Goal: Task Accomplishment & Management: Manage account settings

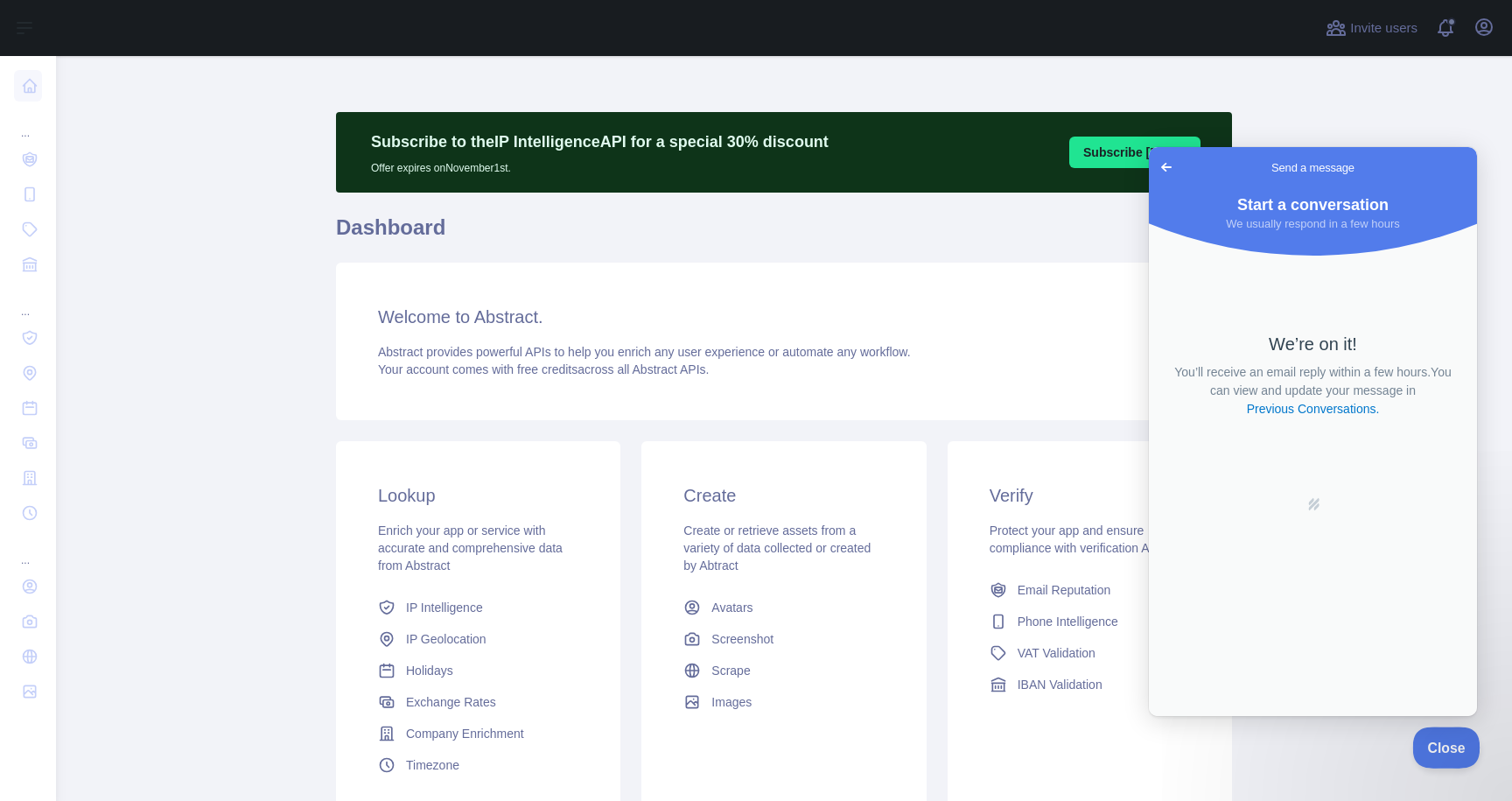
click at [1436, 743] on span "Close" at bounding box center [1442, 744] width 59 height 12
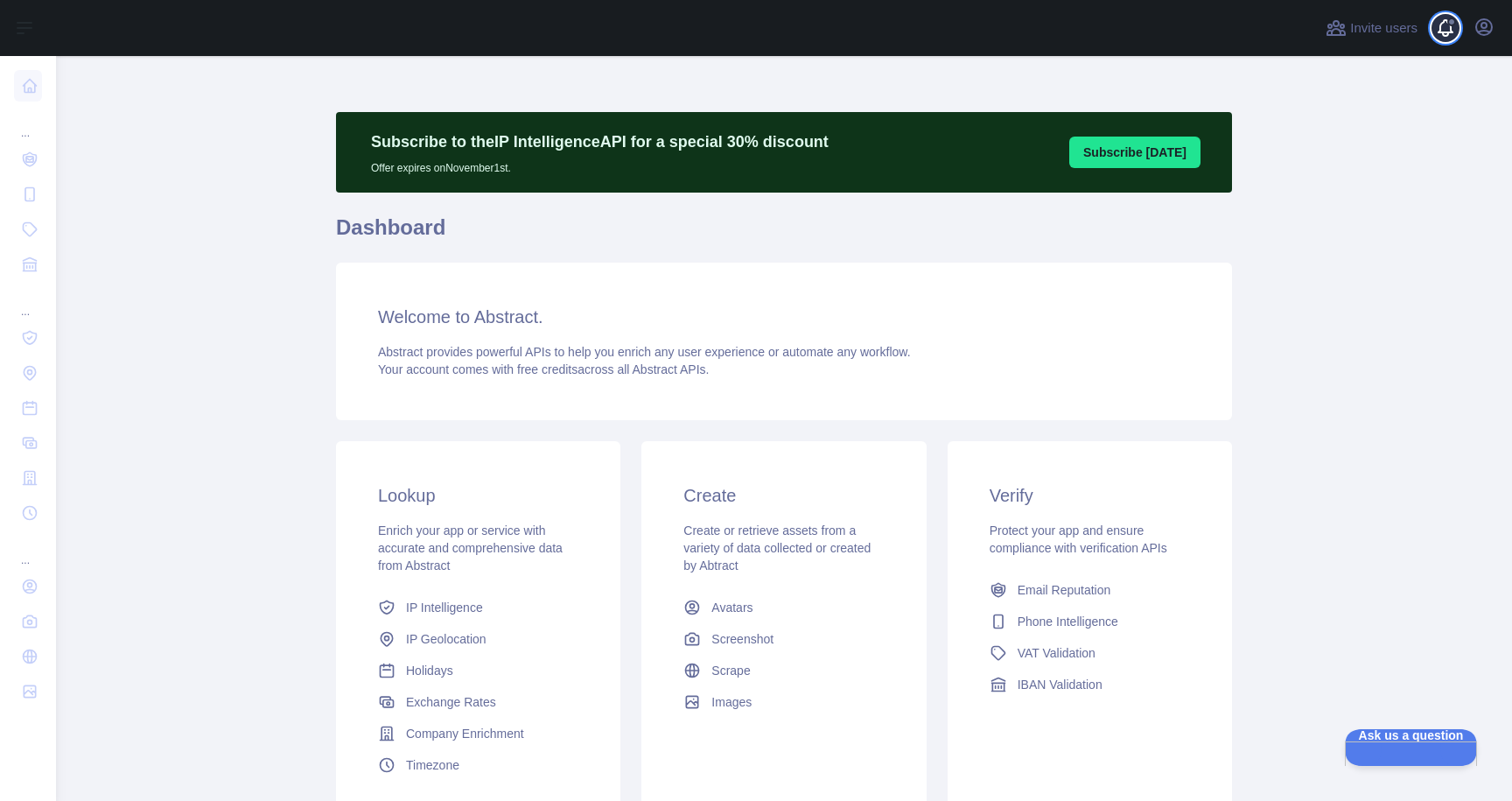
click at [1435, 30] on span at bounding box center [1453, 28] width 35 height 56
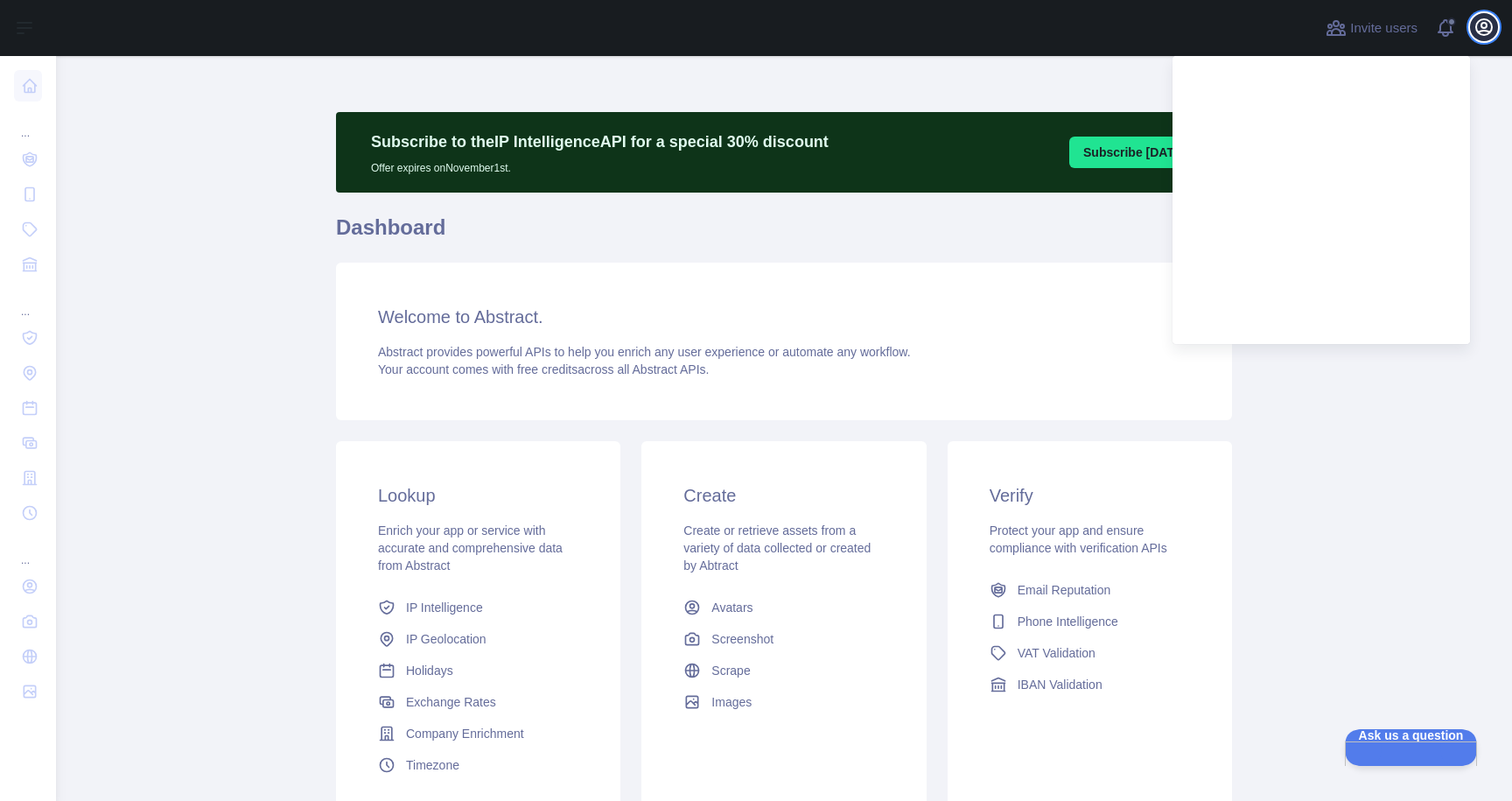
click at [1476, 23] on icon "button" at bounding box center [1484, 27] width 21 height 21
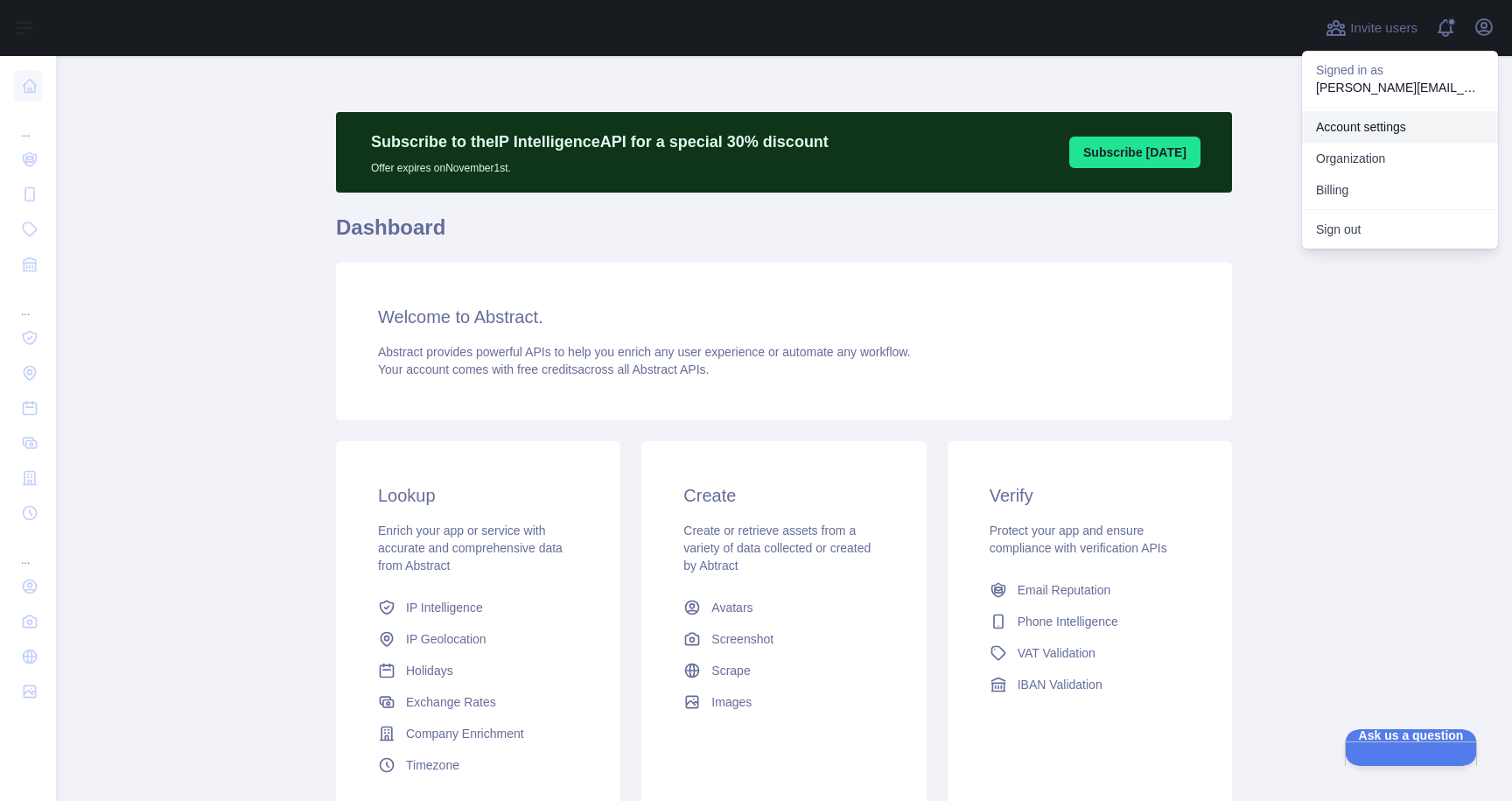
click at [1382, 134] on link "Account settings" at bounding box center [1400, 127] width 196 height 32
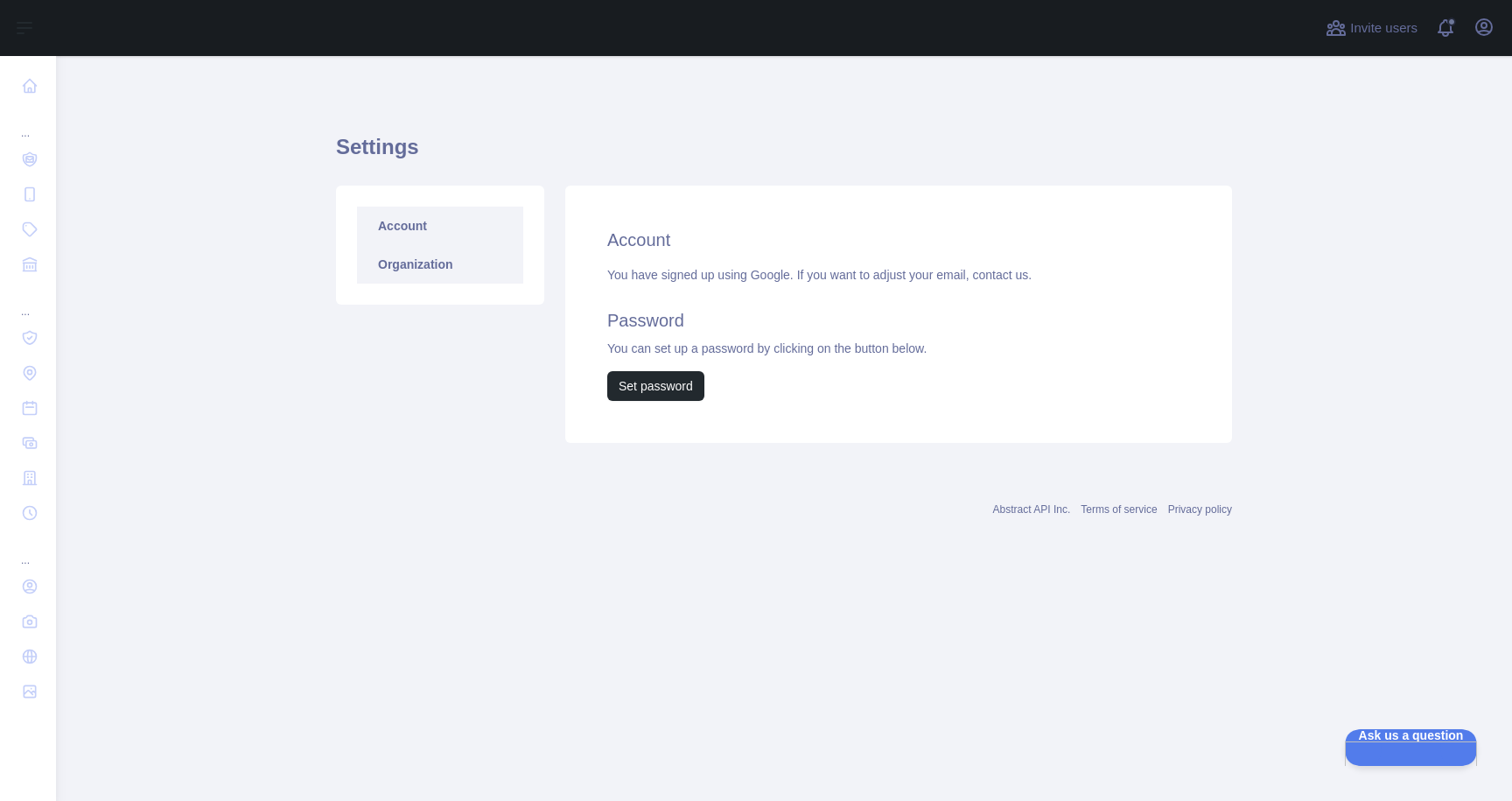
click at [416, 267] on link "Organization" at bounding box center [439, 264] width 166 height 38
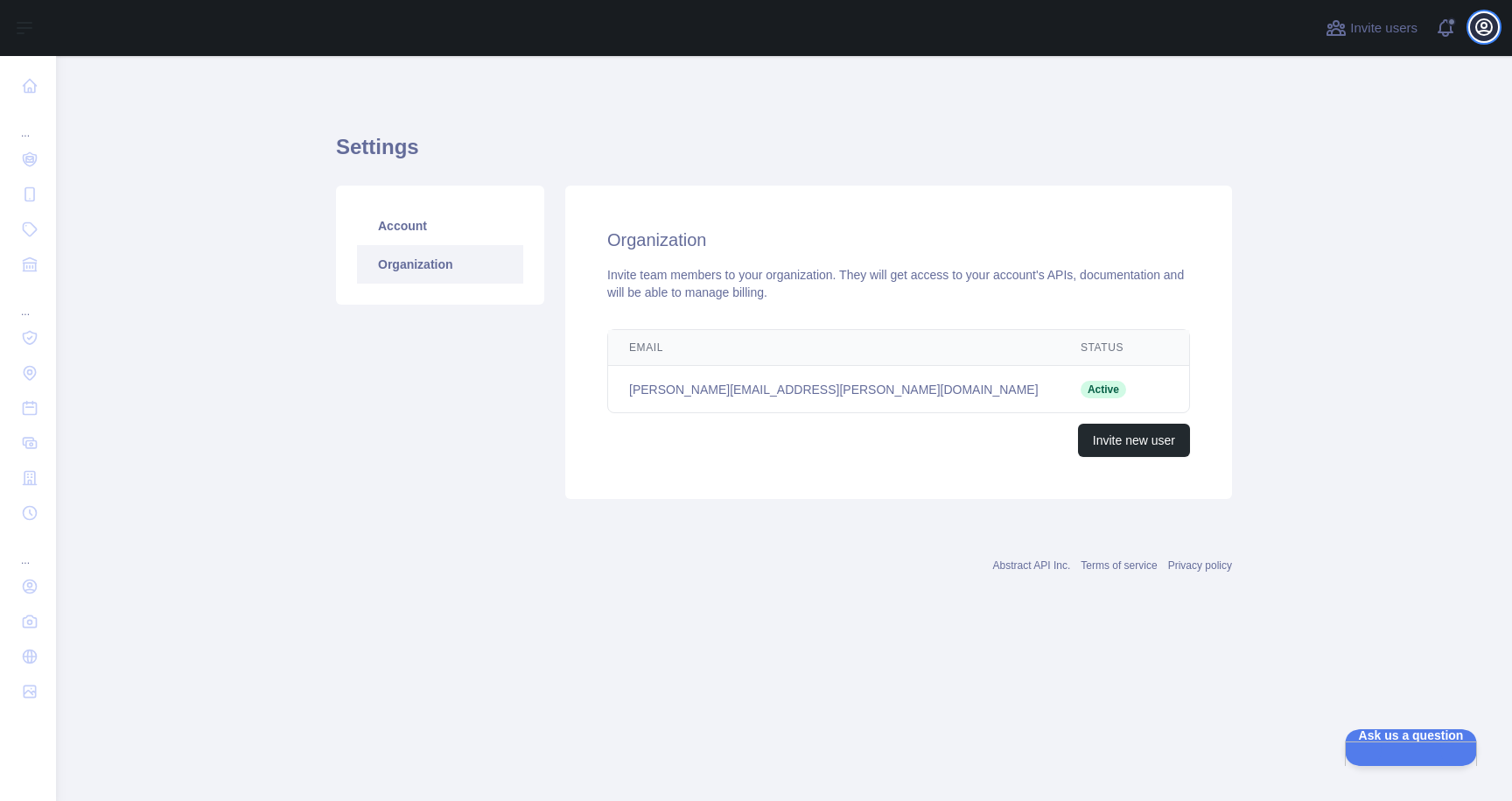
click at [1477, 27] on icon "button" at bounding box center [1484, 27] width 15 height 15
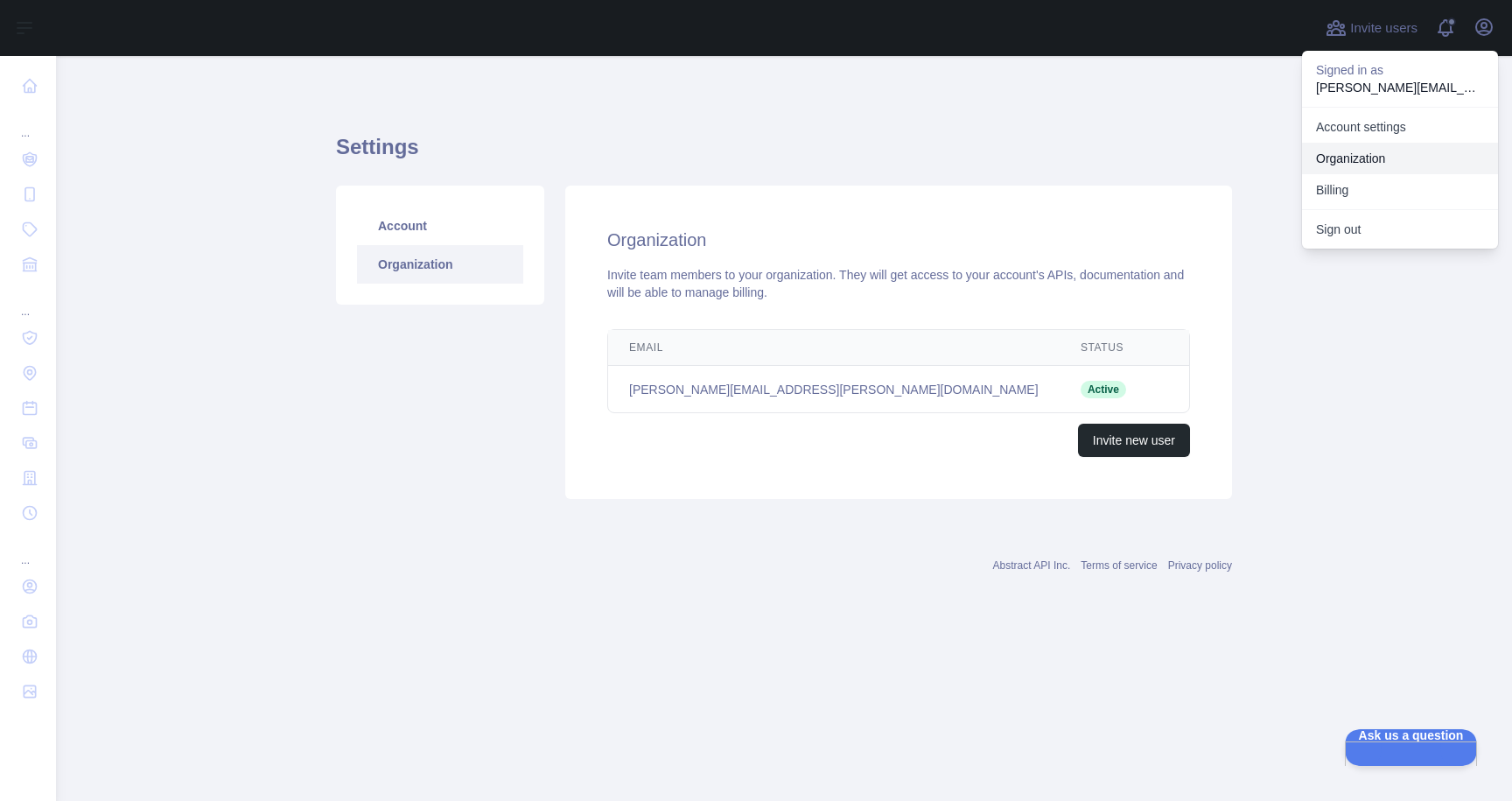
click at [1375, 153] on link "Organization" at bounding box center [1400, 158] width 196 height 32
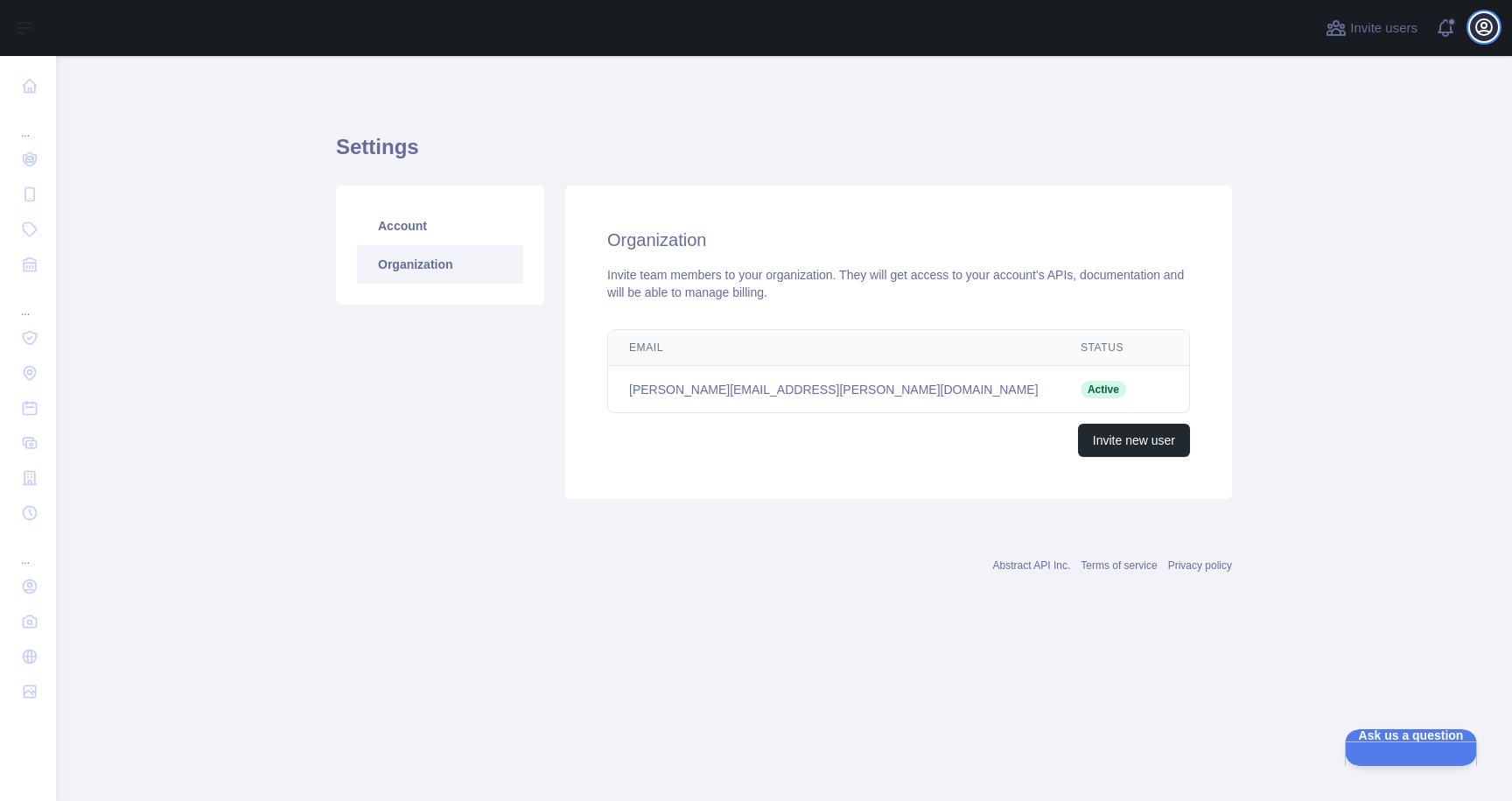
click at [1478, 25] on icon "button" at bounding box center [1484, 27] width 21 height 21
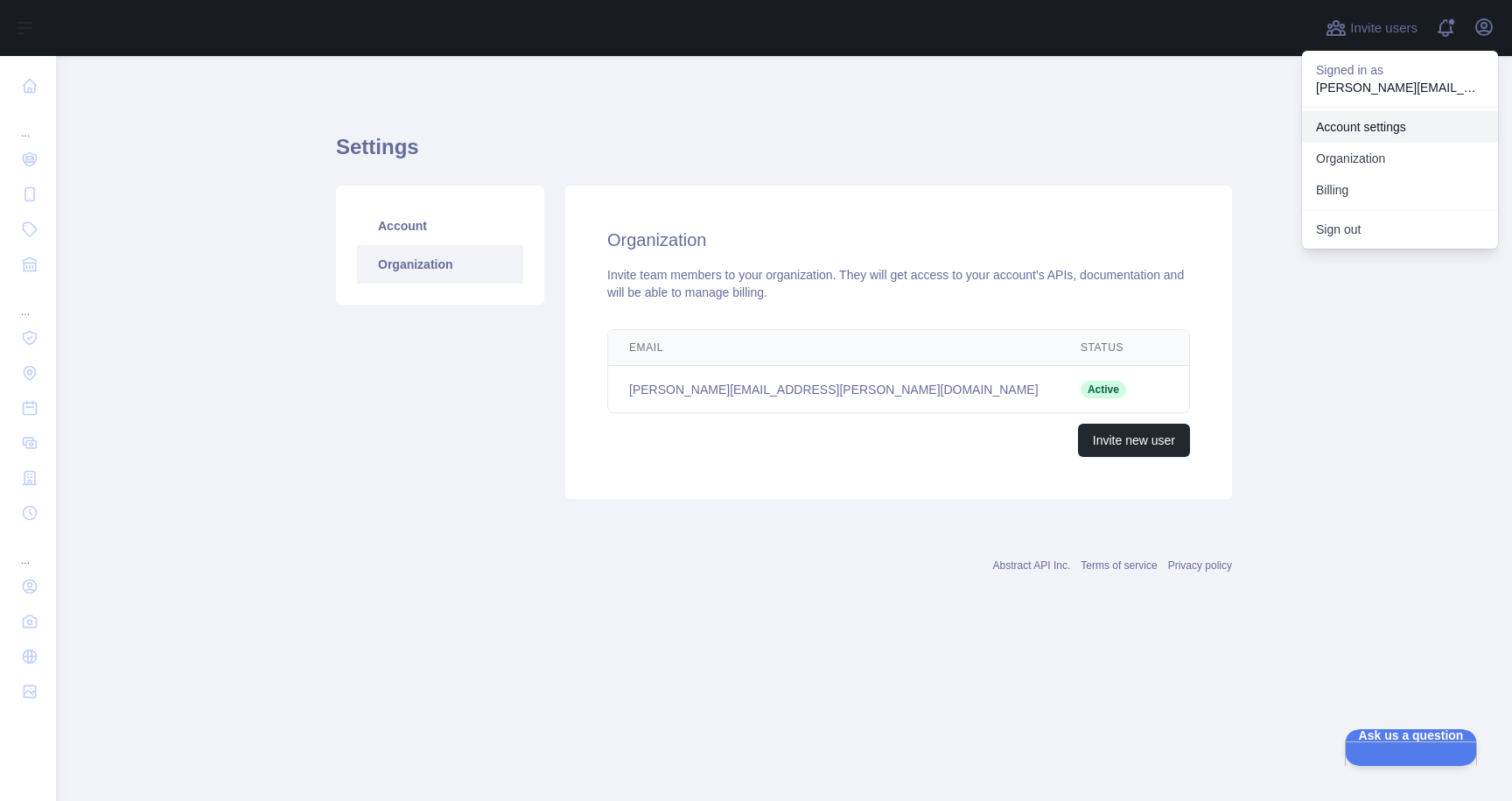
click at [1398, 128] on link "Account settings" at bounding box center [1400, 127] width 196 height 32
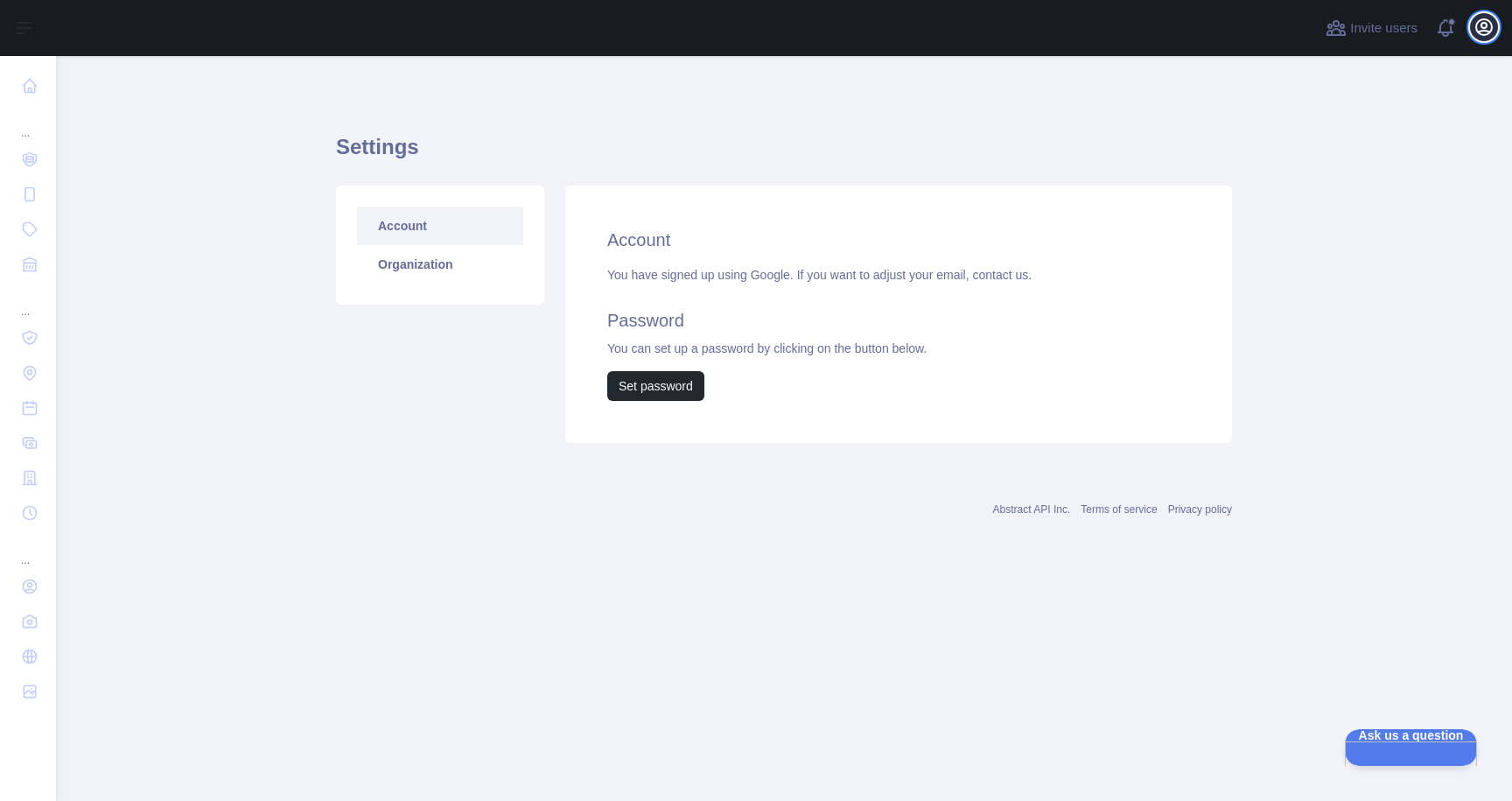
click at [1484, 29] on icon "button" at bounding box center [1484, 27] width 21 height 21
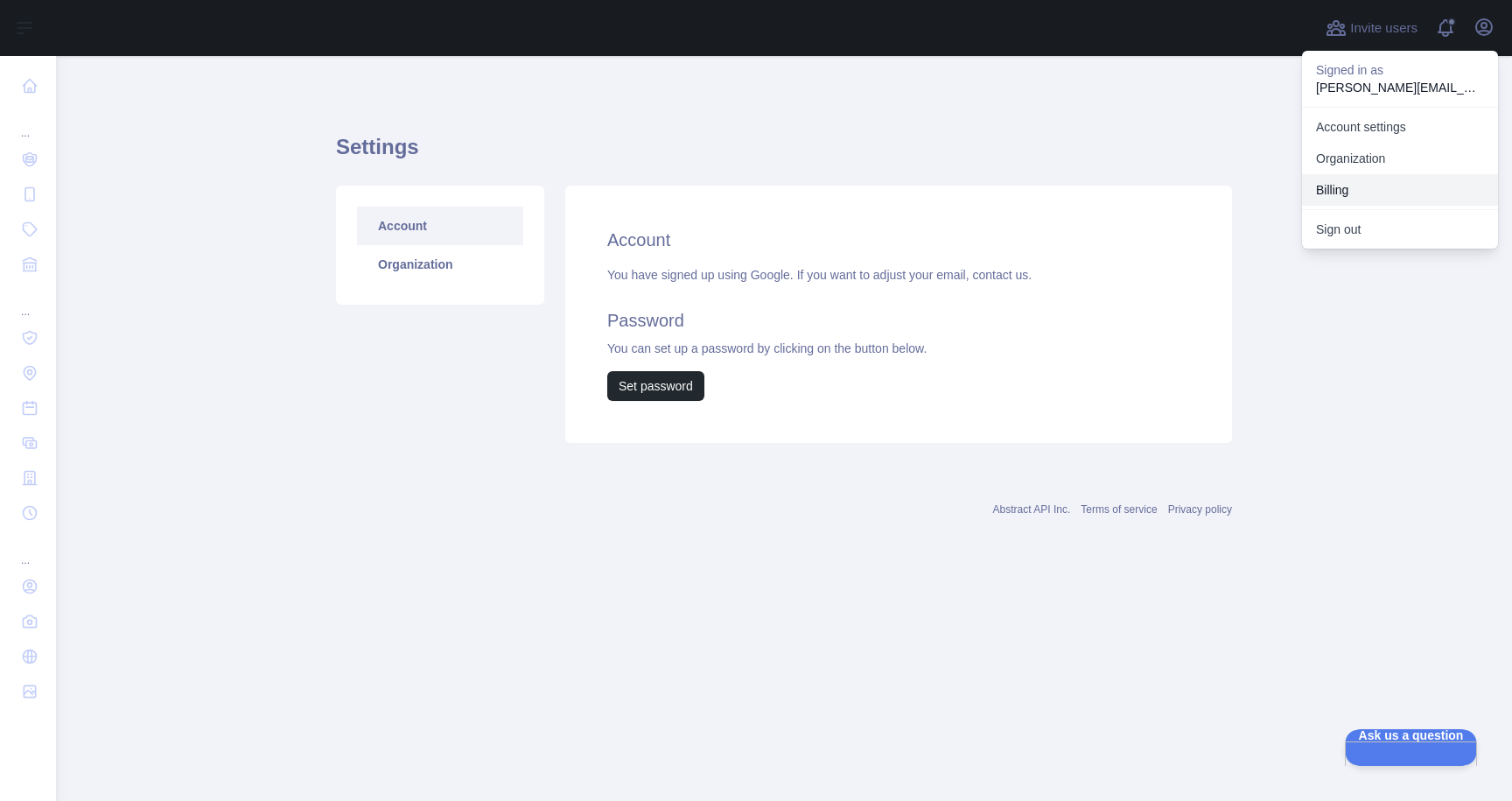
click at [1364, 196] on button "Billing" at bounding box center [1400, 190] width 196 height 32
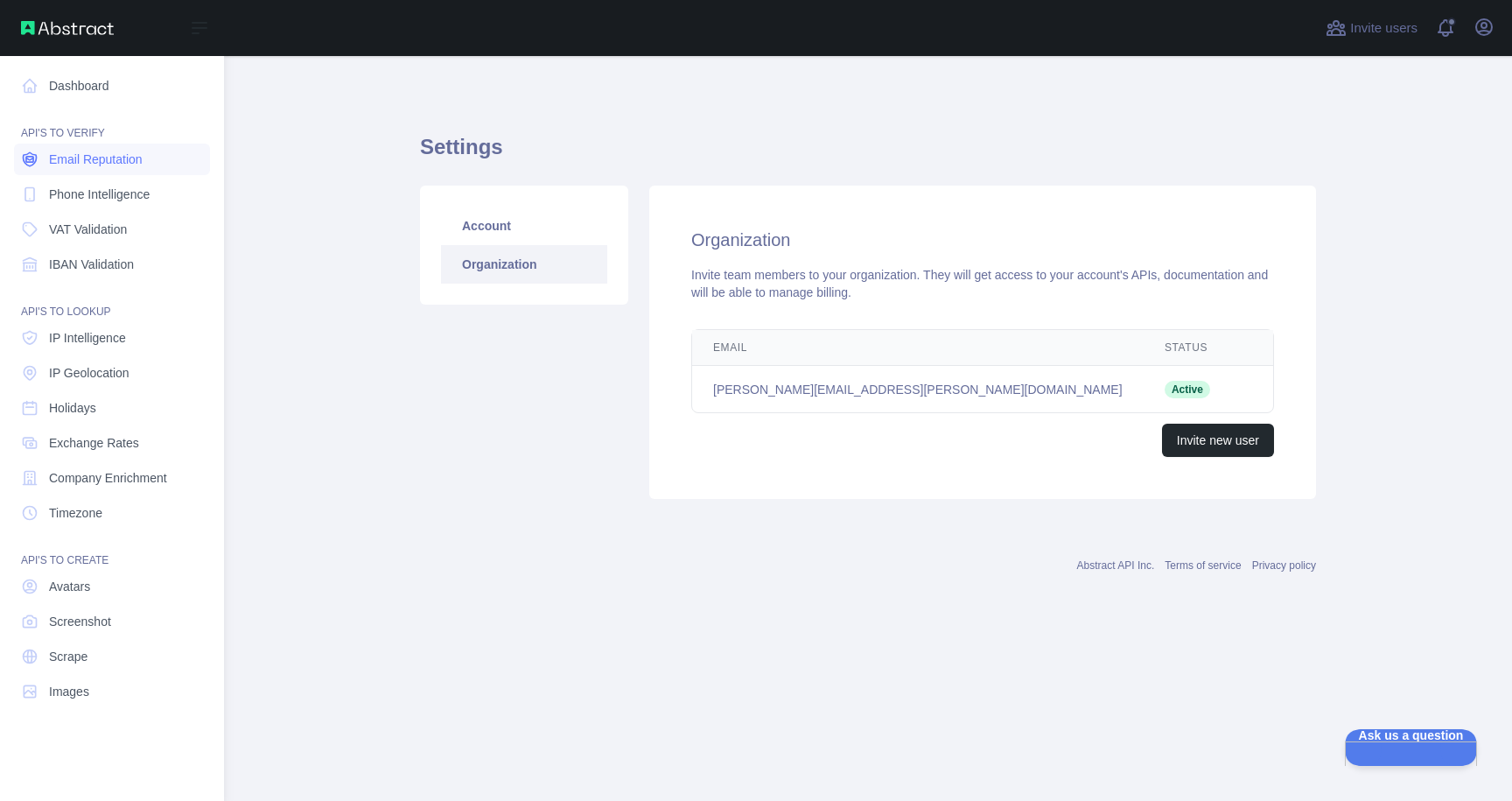
click at [76, 154] on span "Email Reputation" at bounding box center [96, 159] width 94 height 17
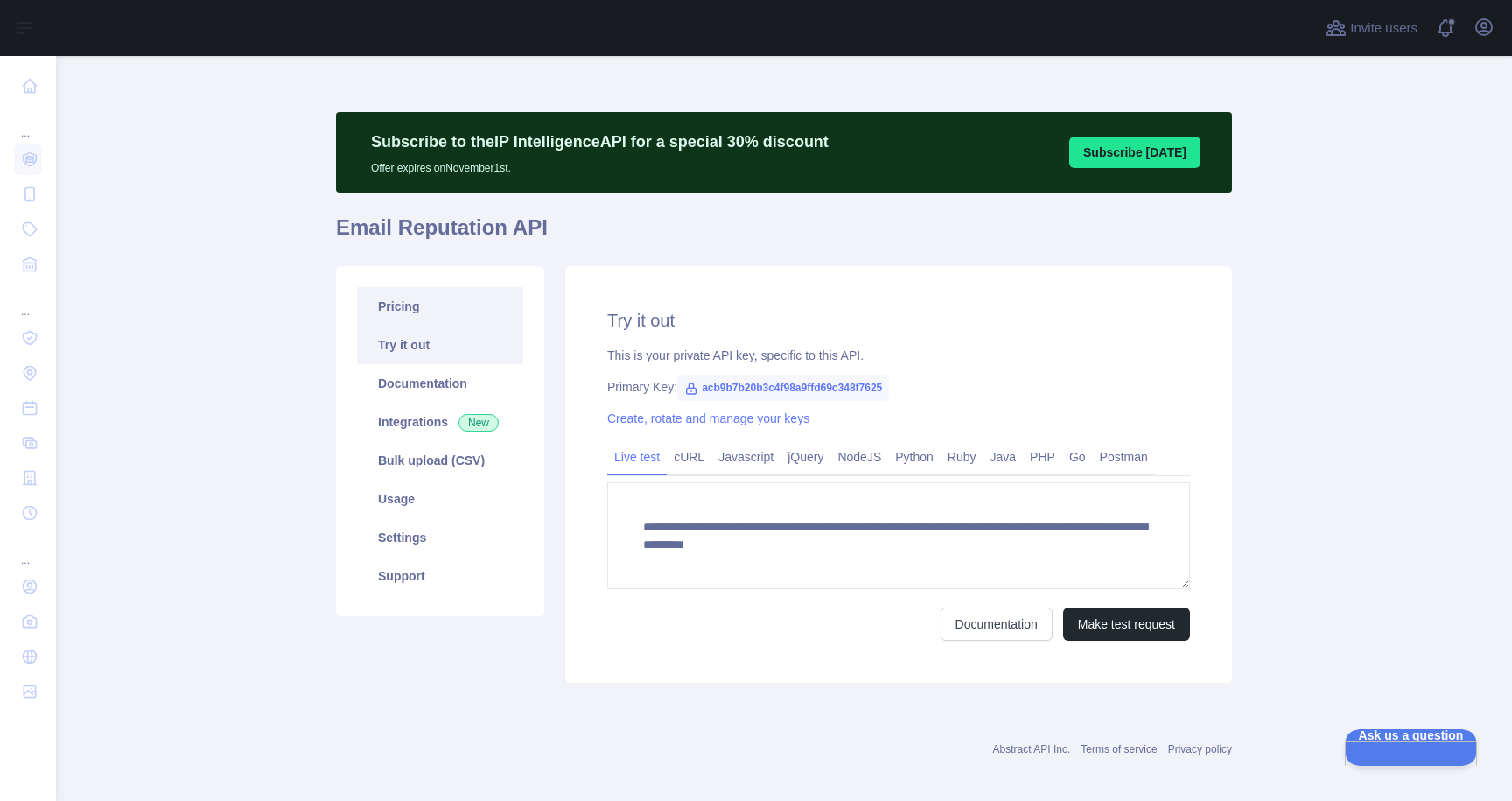
click at [402, 301] on link "Pricing" at bounding box center [439, 306] width 166 height 38
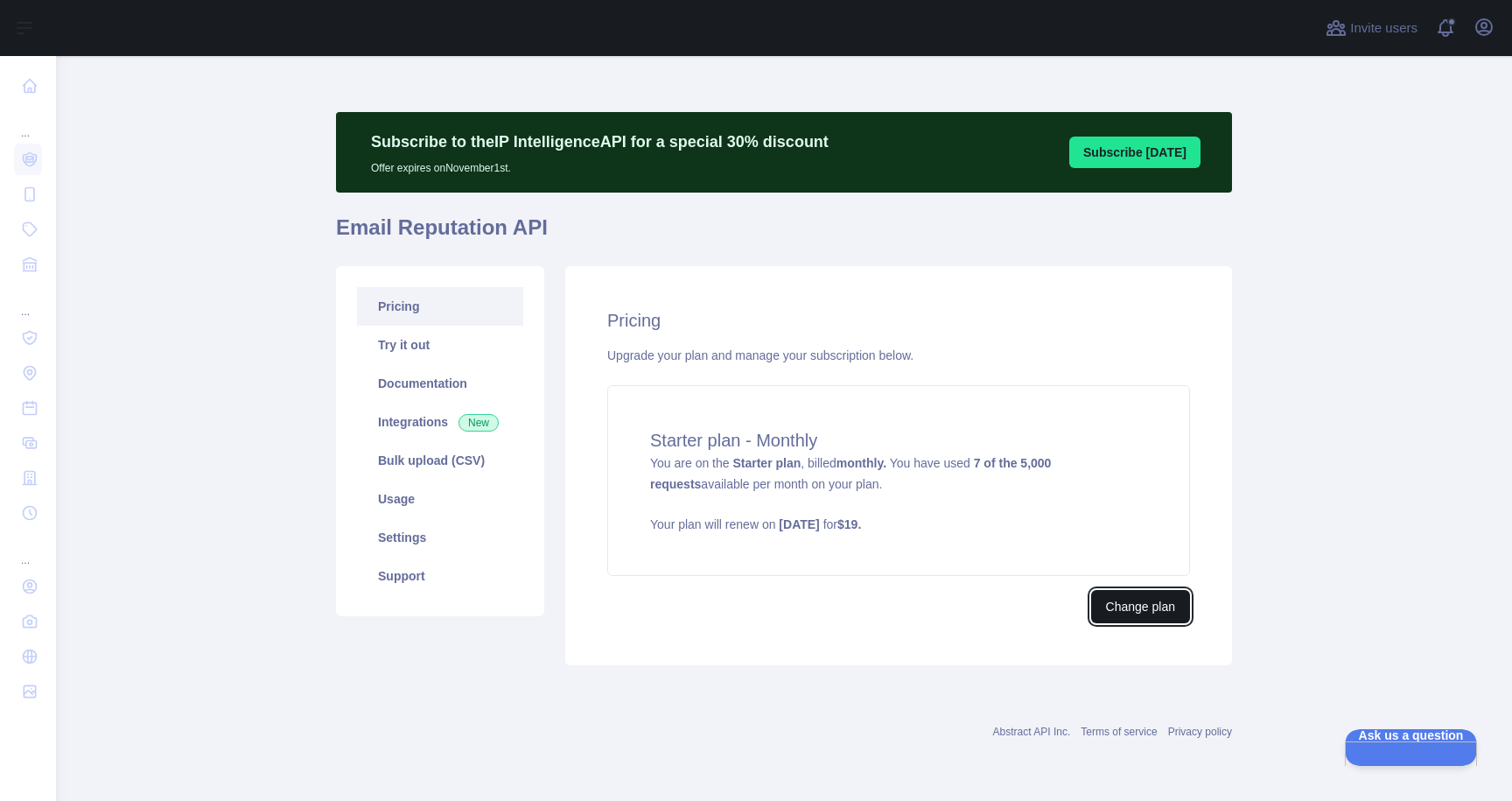
click at [1135, 606] on button "Change plan" at bounding box center [1141, 606] width 99 height 34
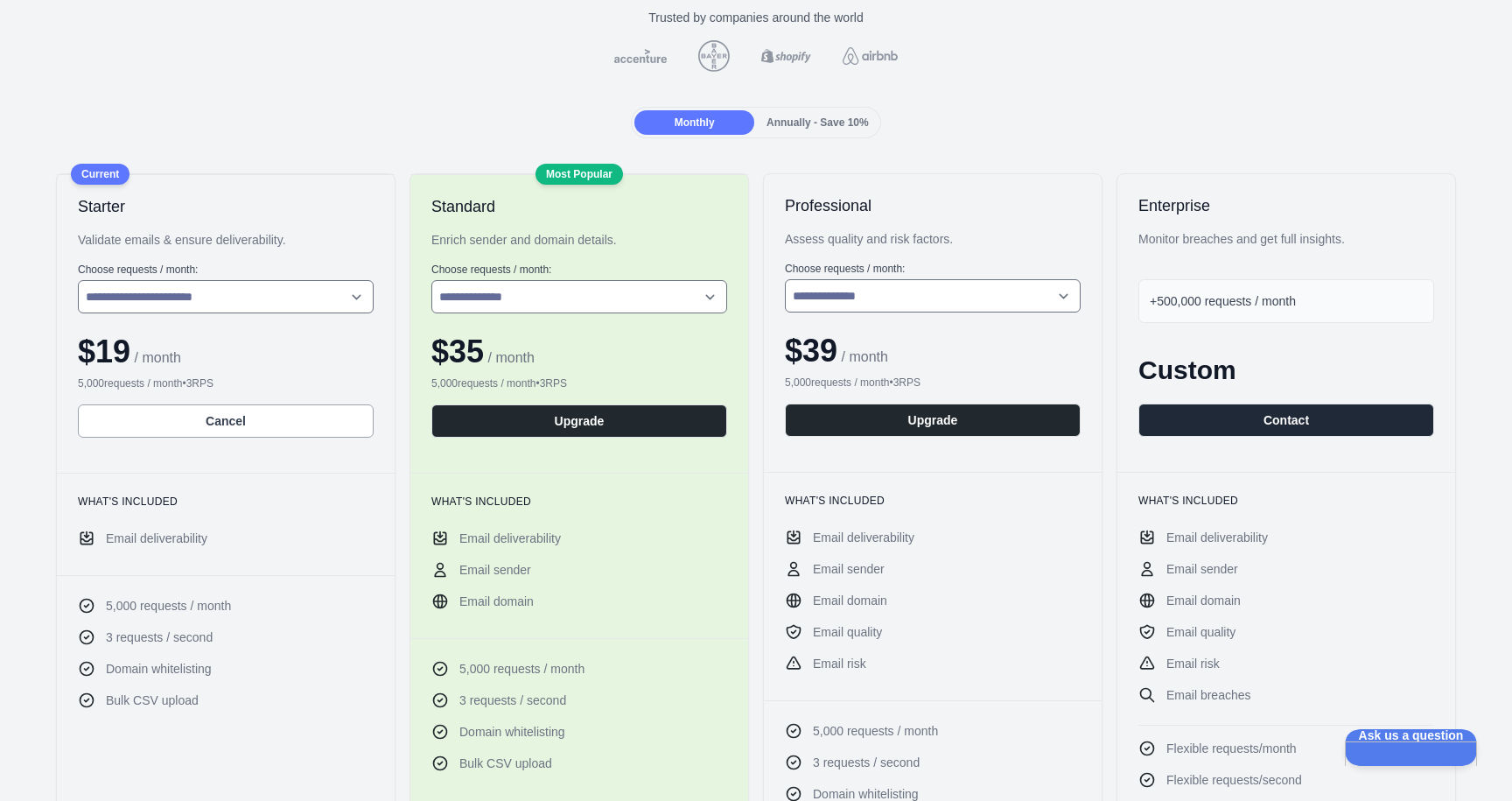
scroll to position [89, 0]
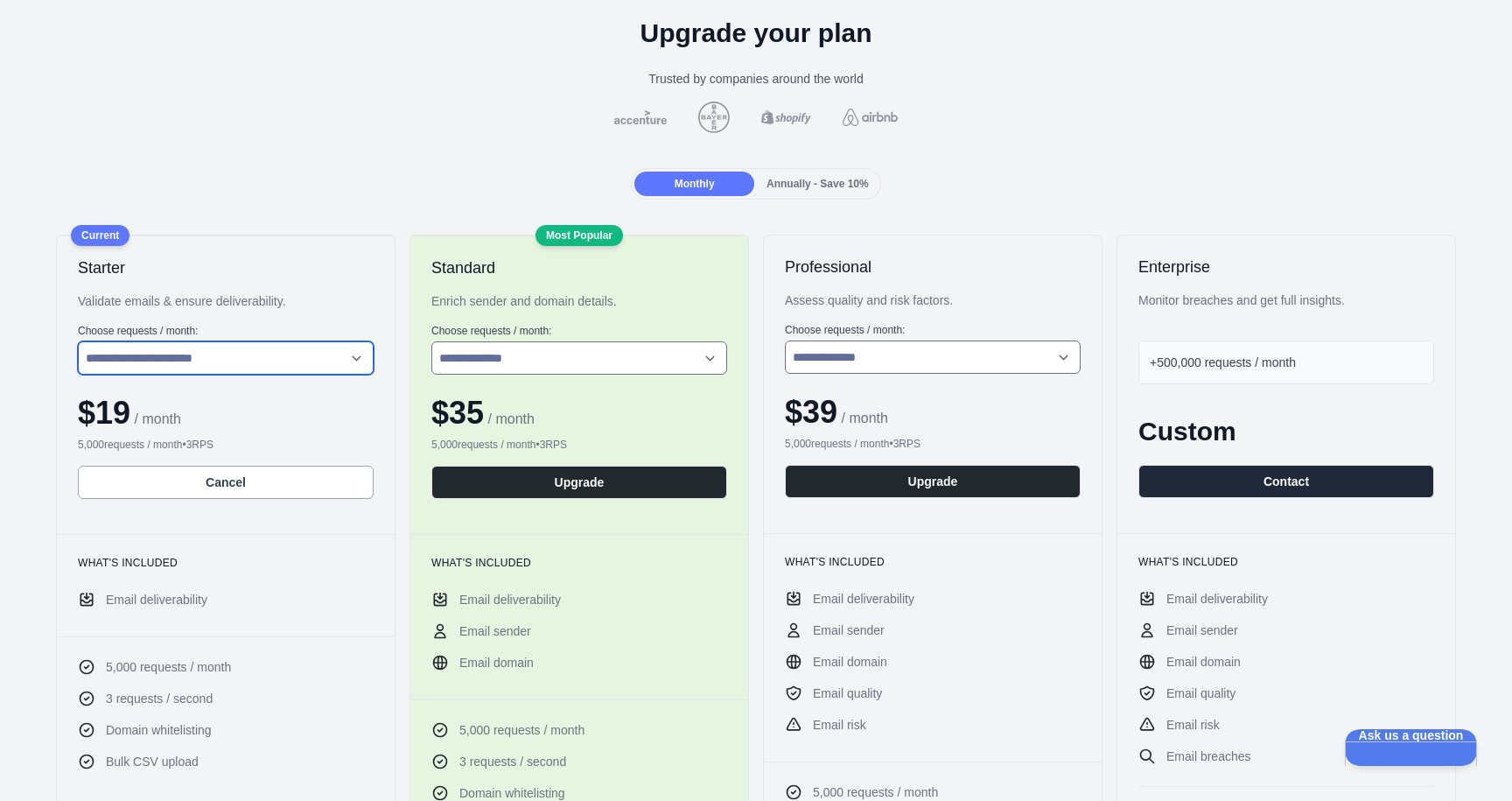
click at [358, 351] on select "**********" at bounding box center [225, 358] width 295 height 34
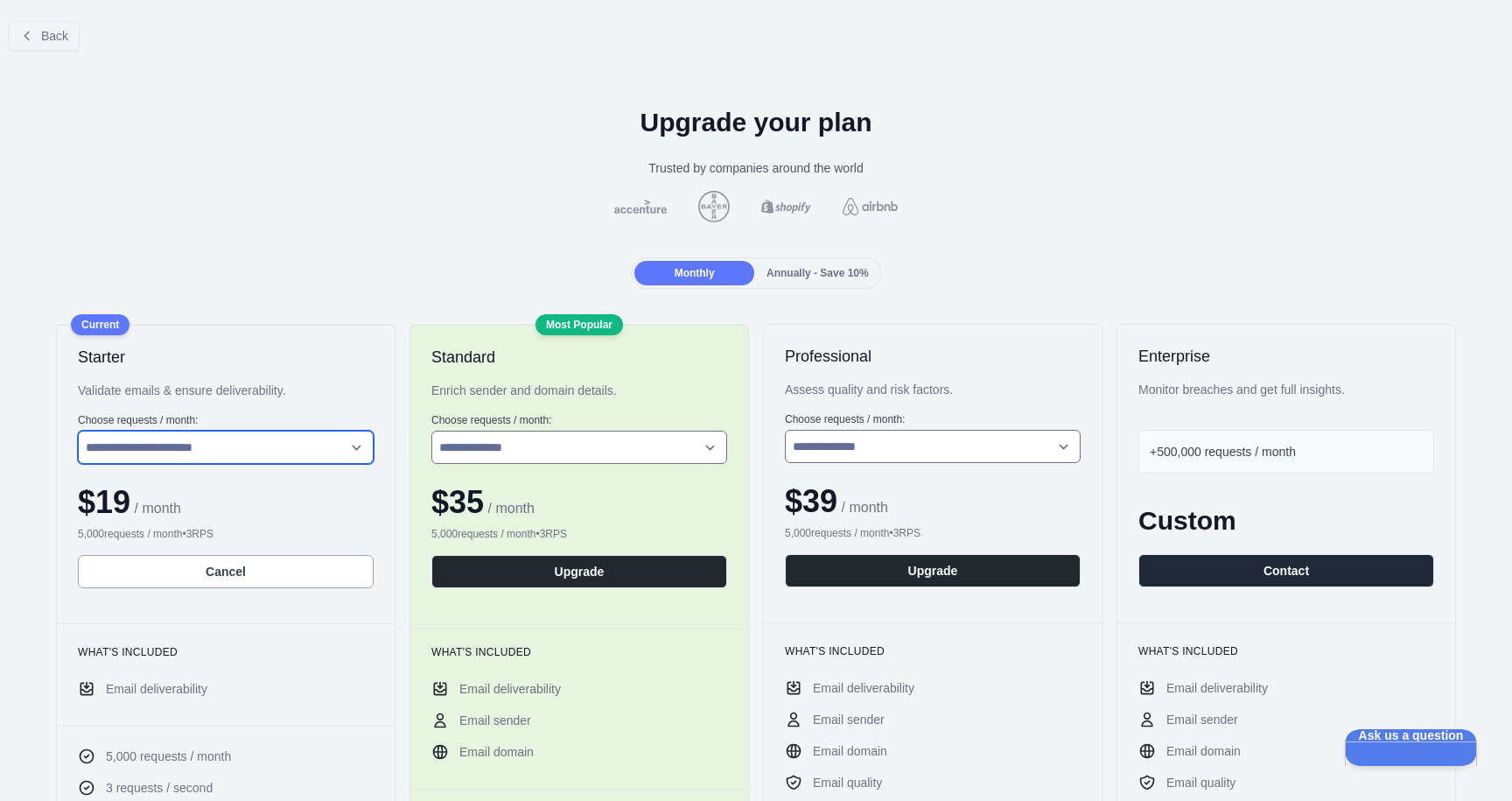
scroll to position [14, 0]
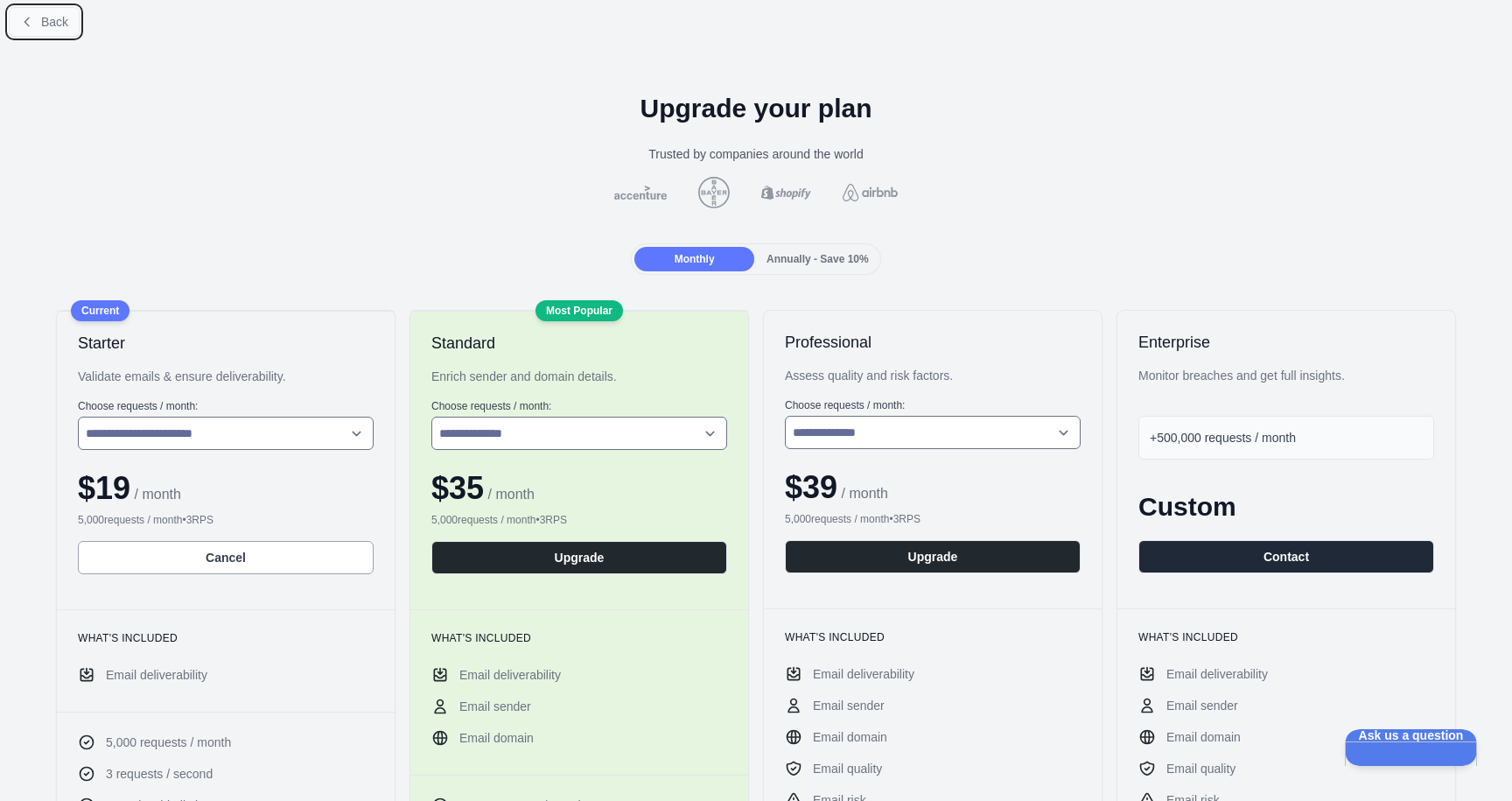
click at [45, 25] on span "Back" at bounding box center [55, 22] width 27 height 14
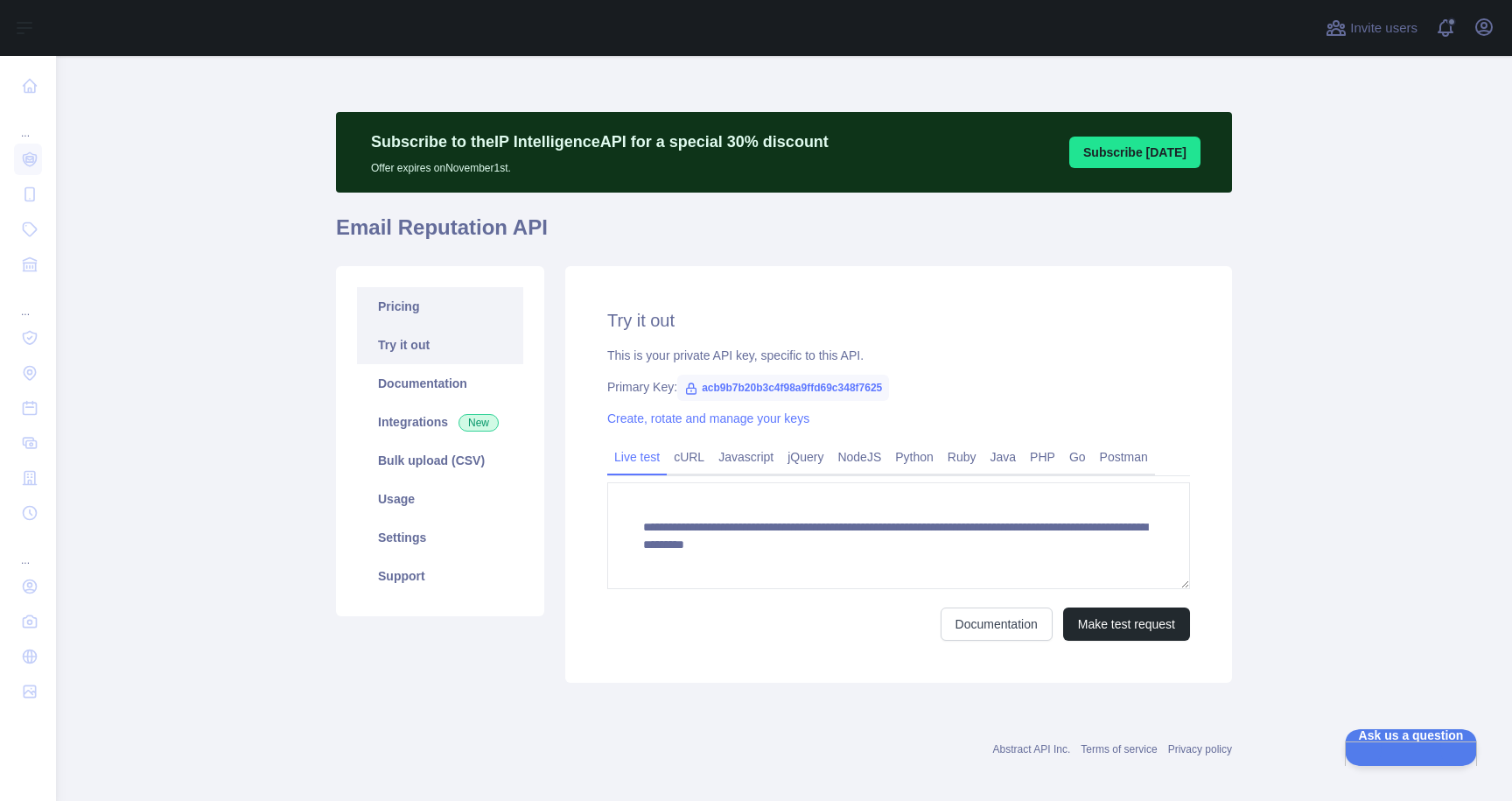
click at [451, 312] on link "Pricing" at bounding box center [439, 306] width 166 height 38
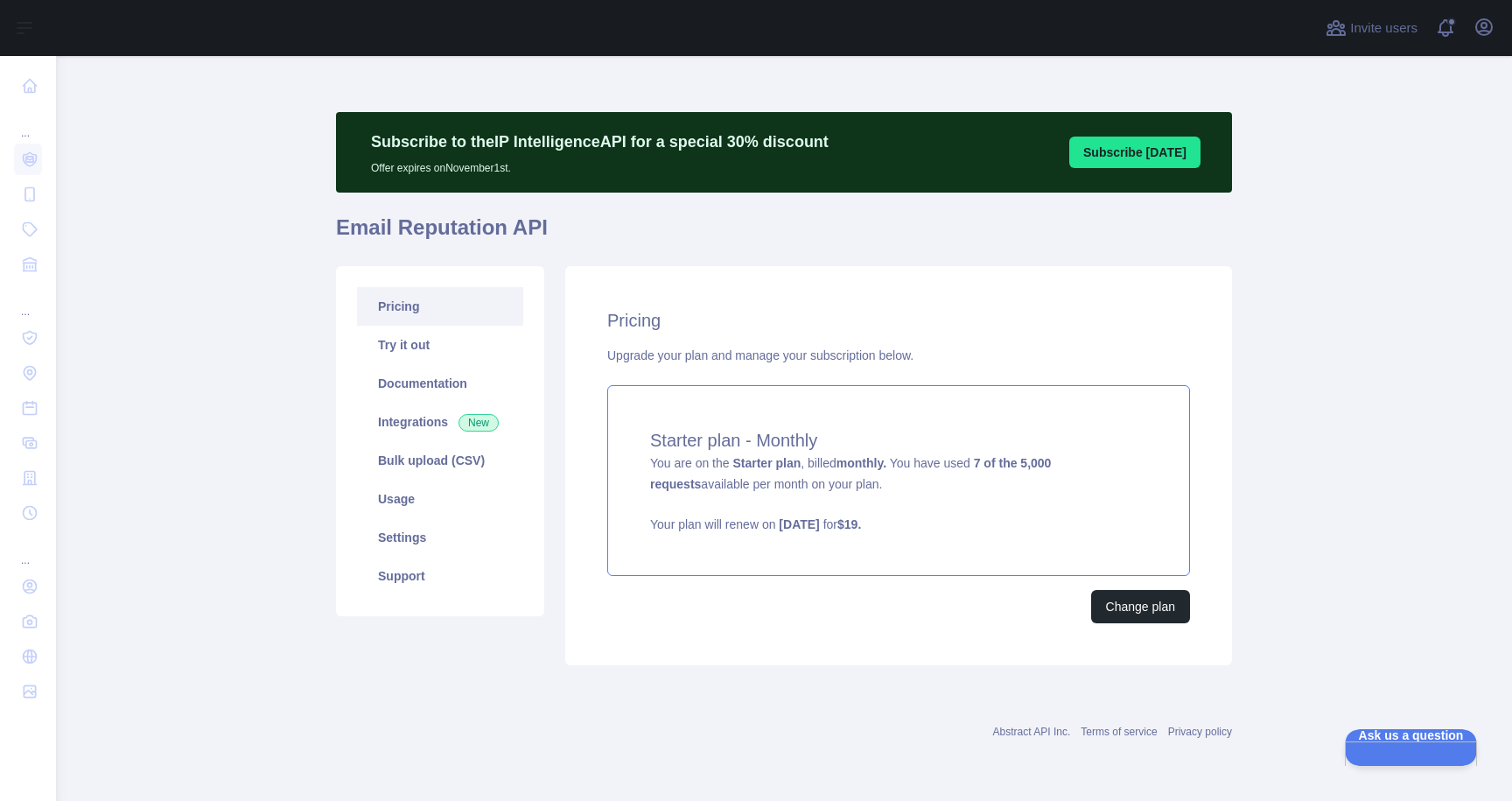
click at [834, 488] on span "You are on the Starter plan , billed monthly. You have used 7 of the 5,000 requ…" at bounding box center [899, 494] width 497 height 77
click at [1124, 608] on button "Change plan" at bounding box center [1141, 606] width 99 height 34
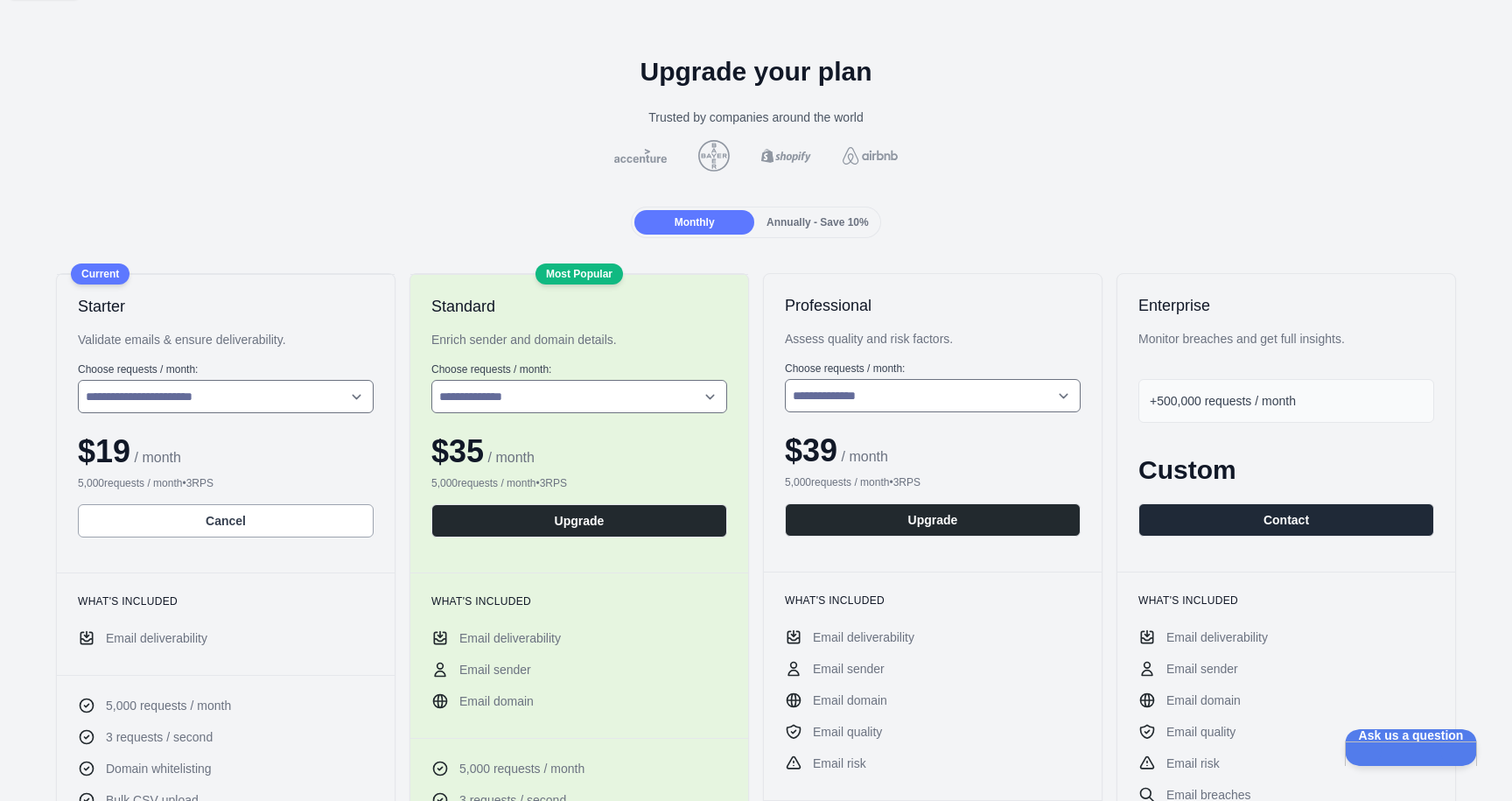
scroll to position [121, 0]
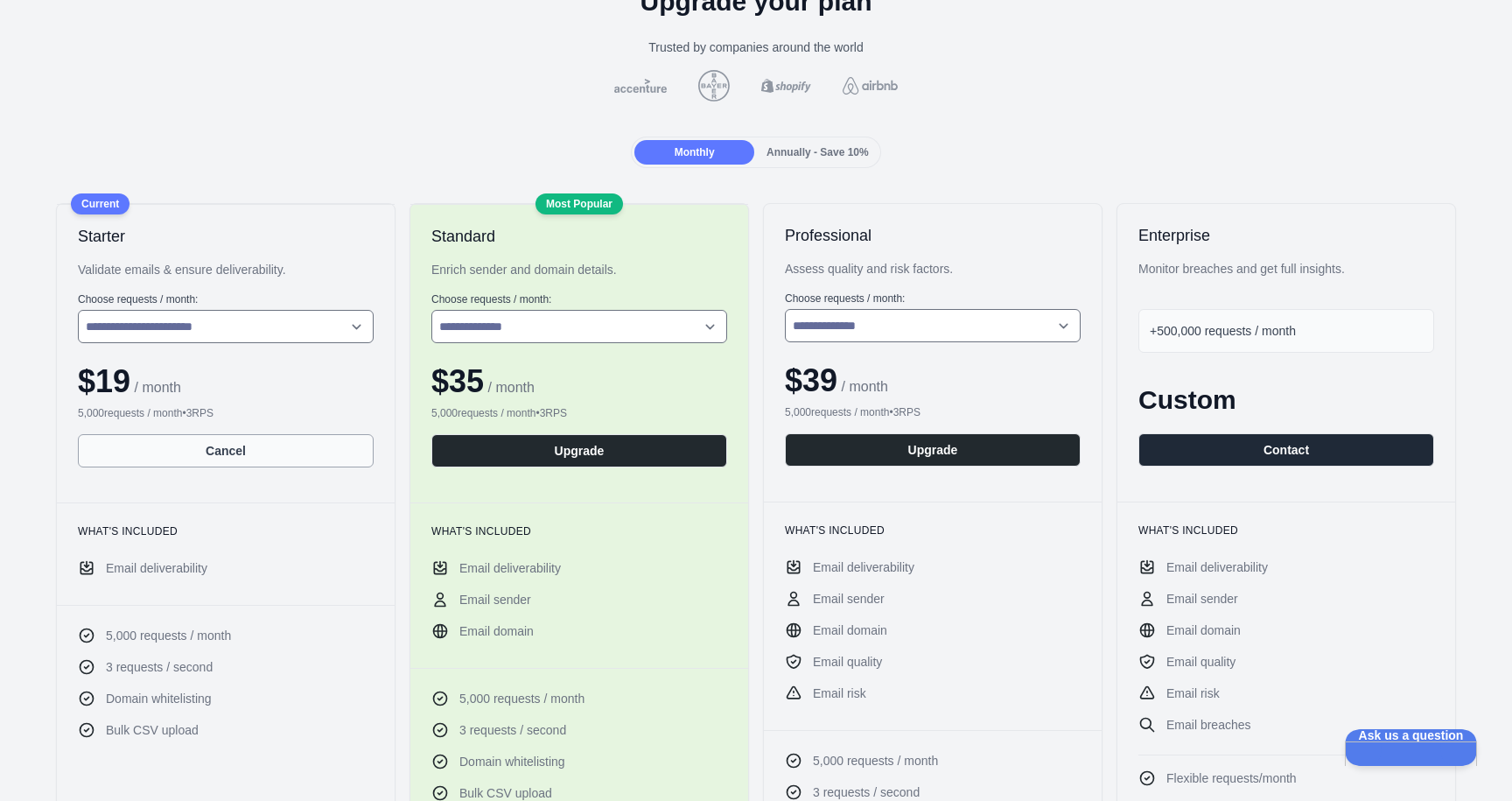
click at [259, 450] on button "Cancel" at bounding box center [225, 450] width 295 height 34
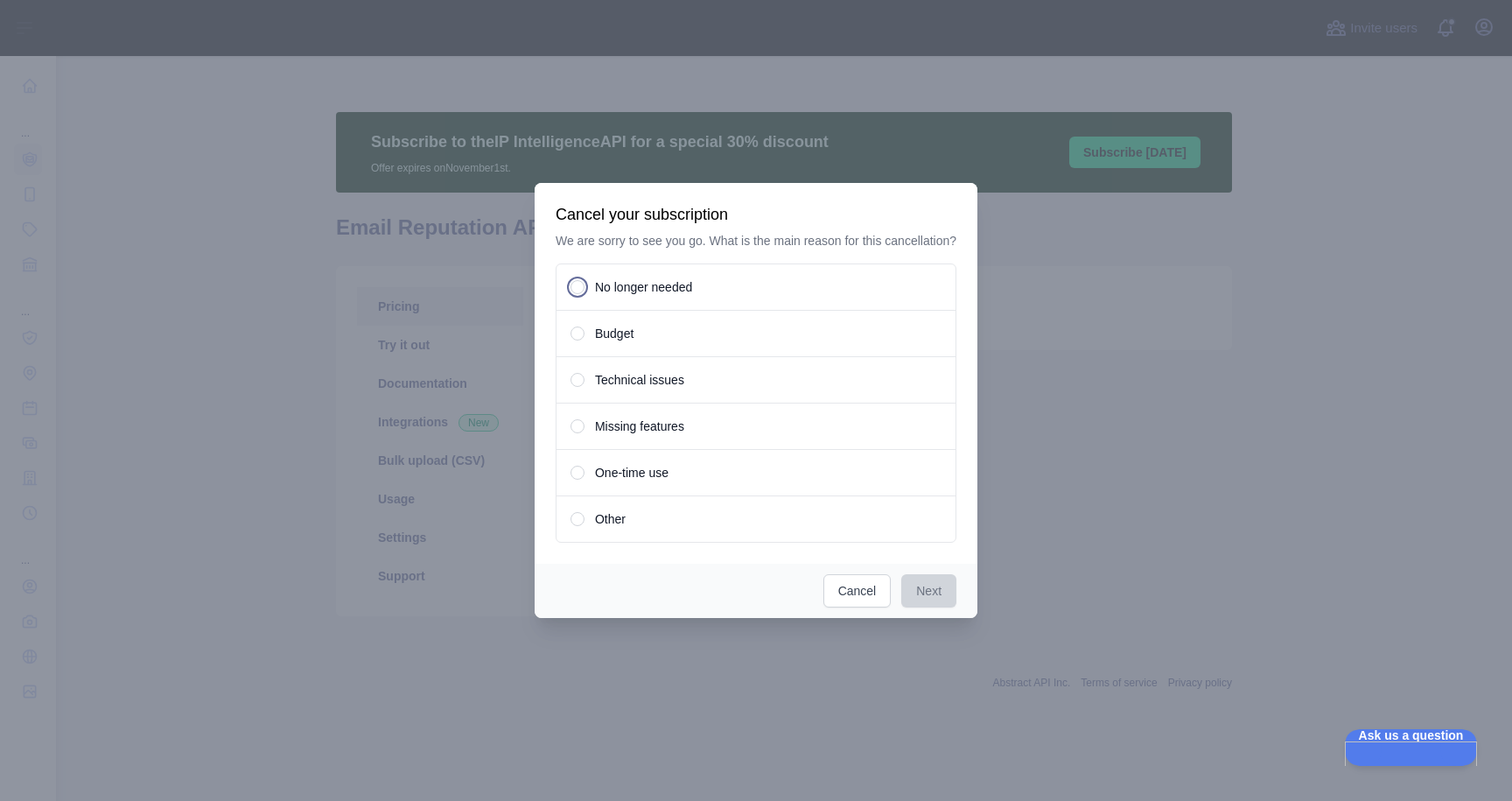
click at [572, 294] on span at bounding box center [578, 287] width 14 height 14
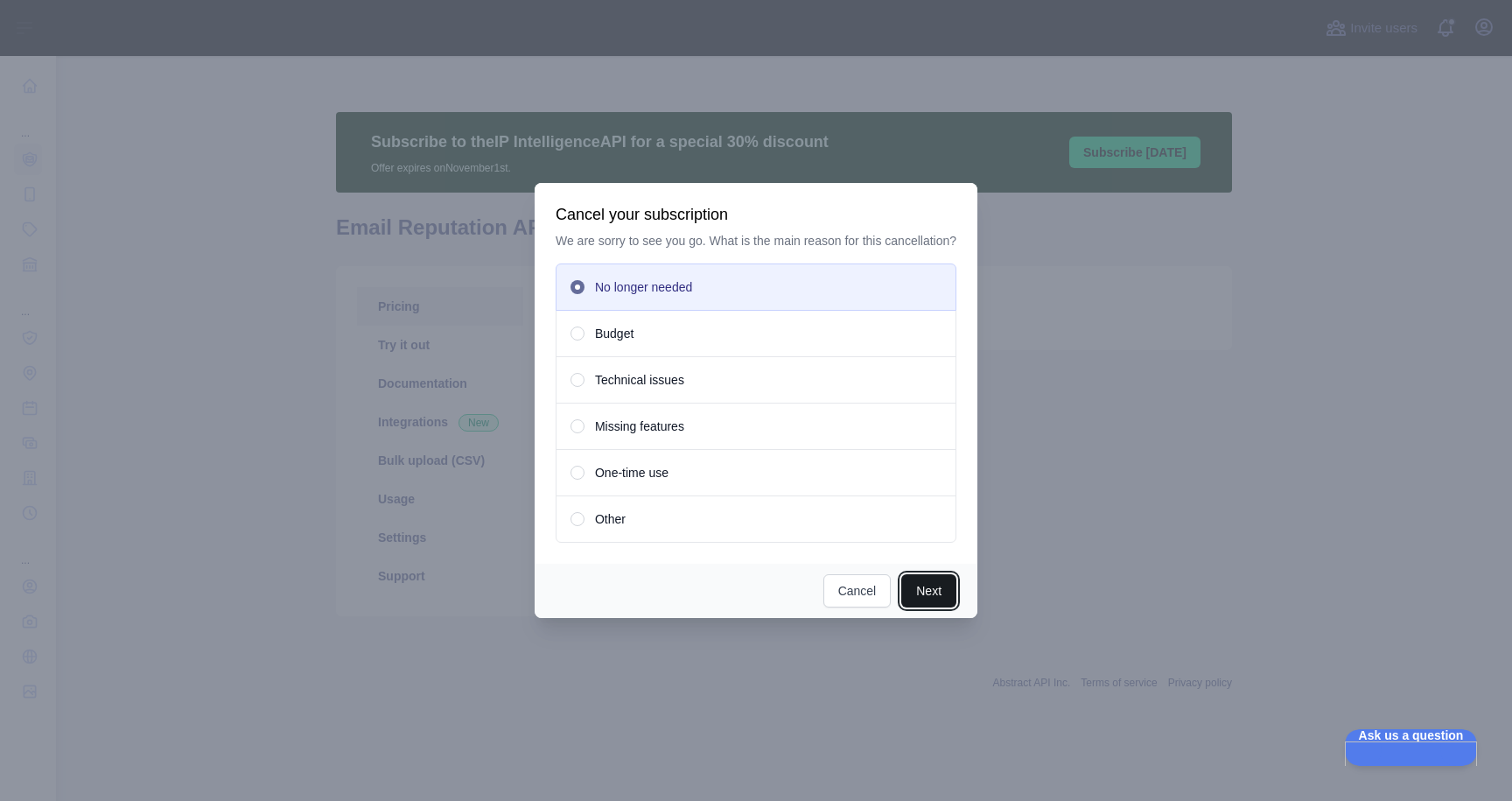
click at [922, 603] on button "Next" at bounding box center [929, 590] width 55 height 34
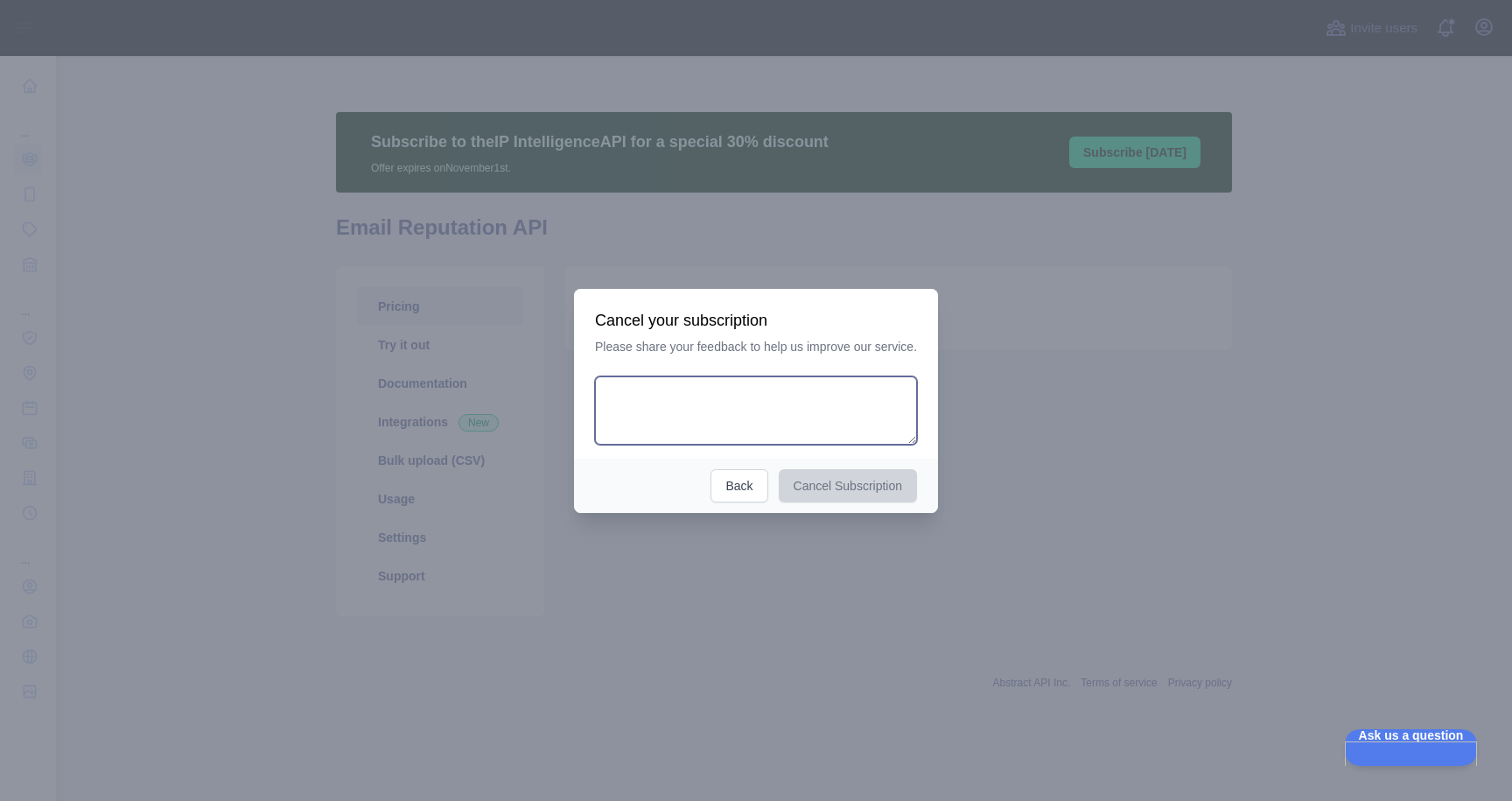
click at [807, 406] on textarea at bounding box center [756, 410] width 322 height 68
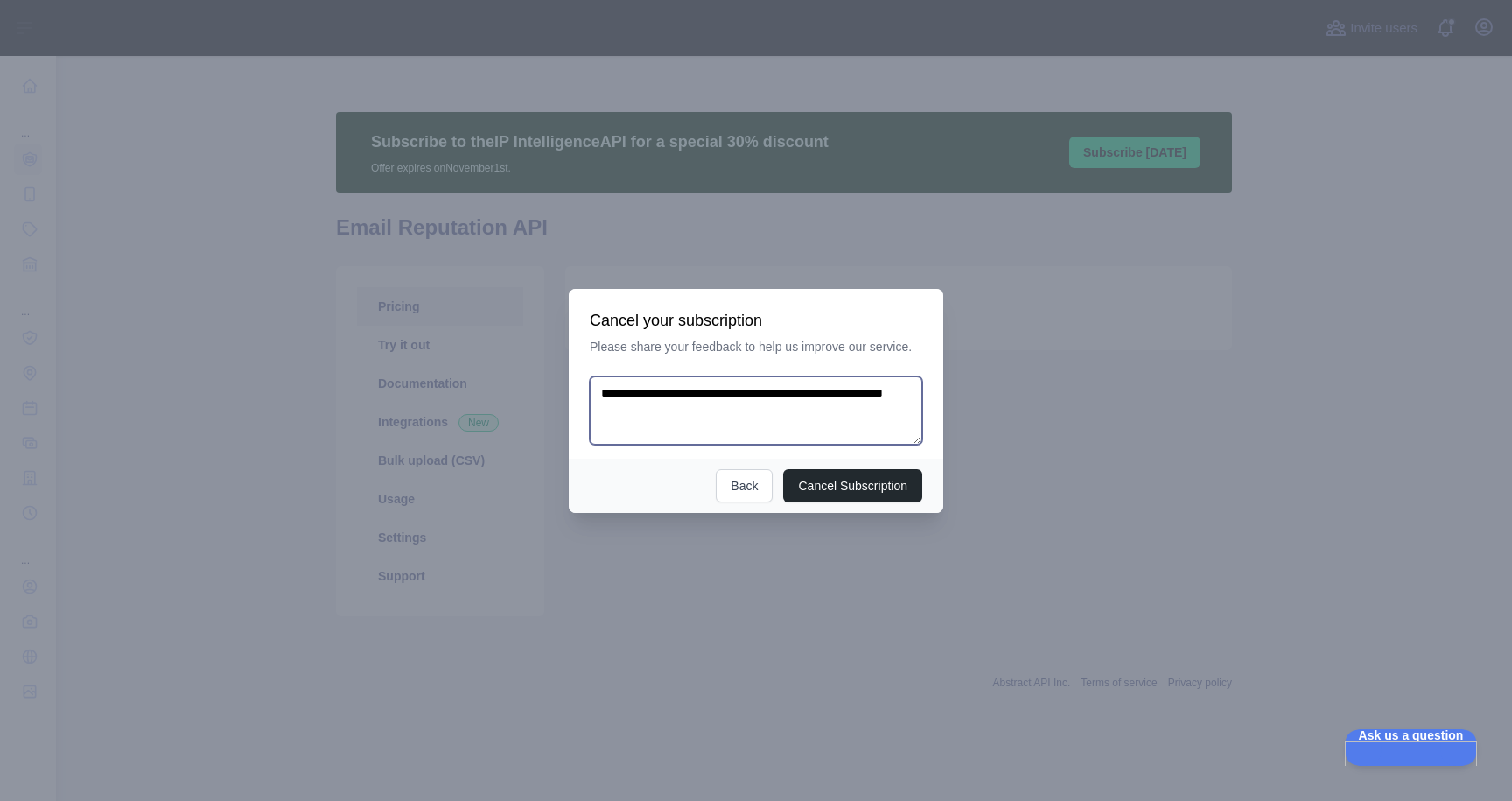
type textarea "**********"
click at [769, 411] on textarea "**********" at bounding box center [756, 410] width 333 height 68
type textarea "**********"
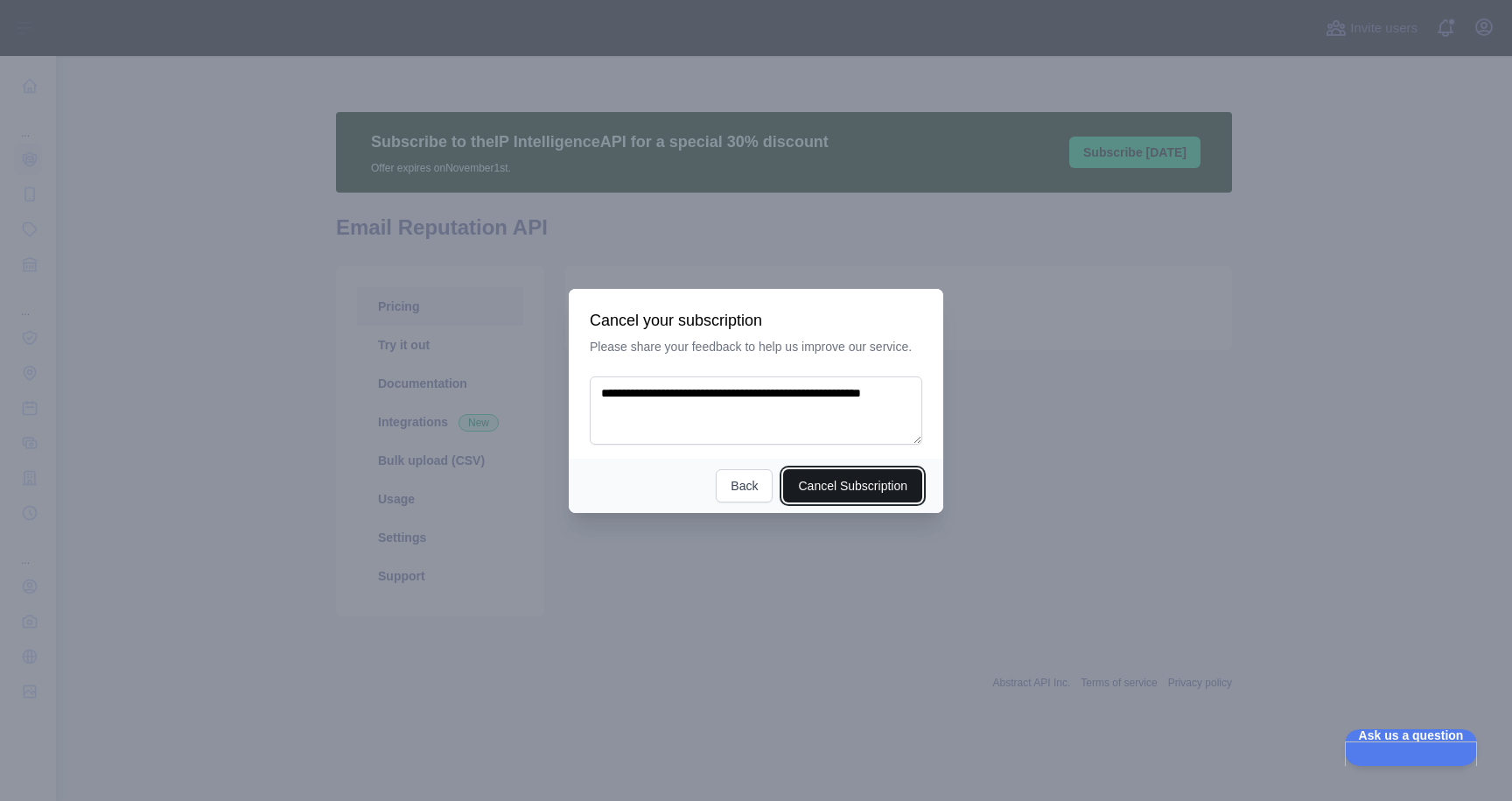
click at [871, 483] on button "Cancel Subscription" at bounding box center [852, 485] width 139 height 34
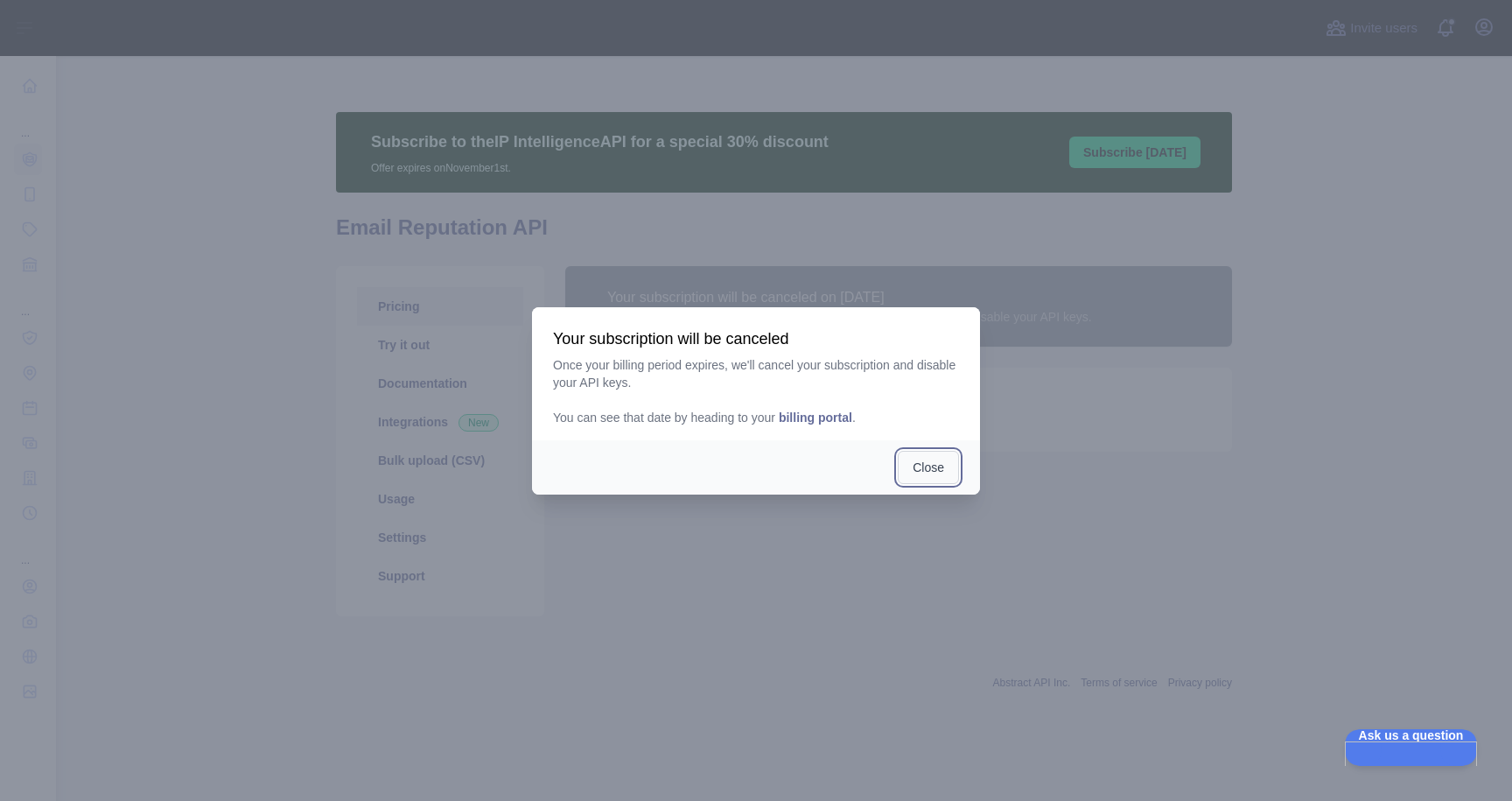
click at [917, 468] on button "Close" at bounding box center [929, 467] width 61 height 34
